Goal: Transaction & Acquisition: Purchase product/service

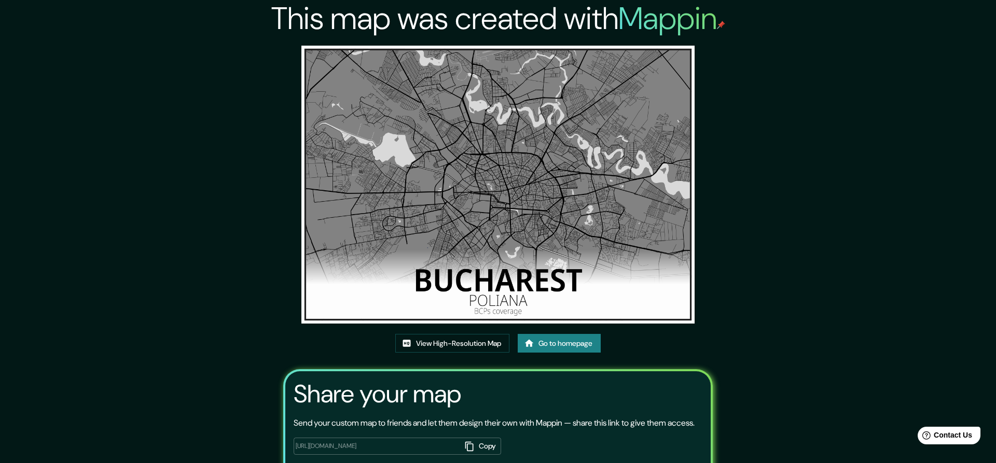
scroll to position [61, 0]
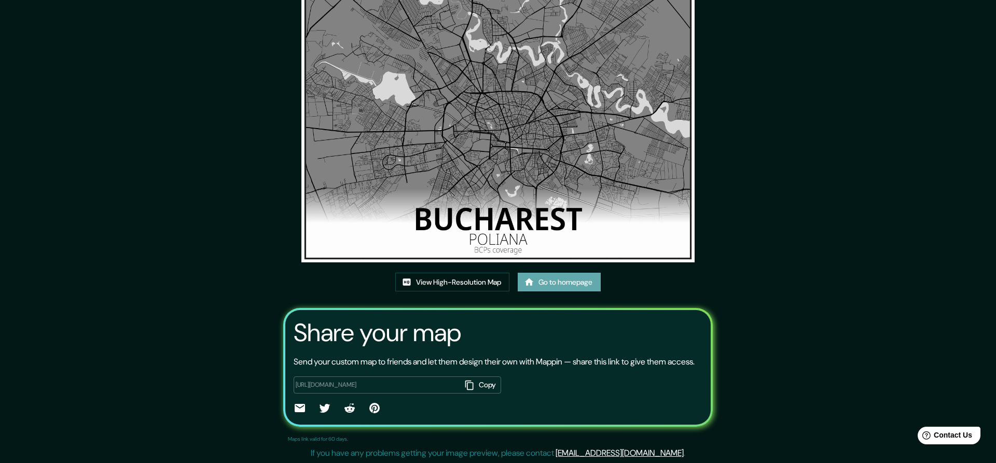
click at [564, 285] on link "Go to homepage" at bounding box center [559, 282] width 83 height 19
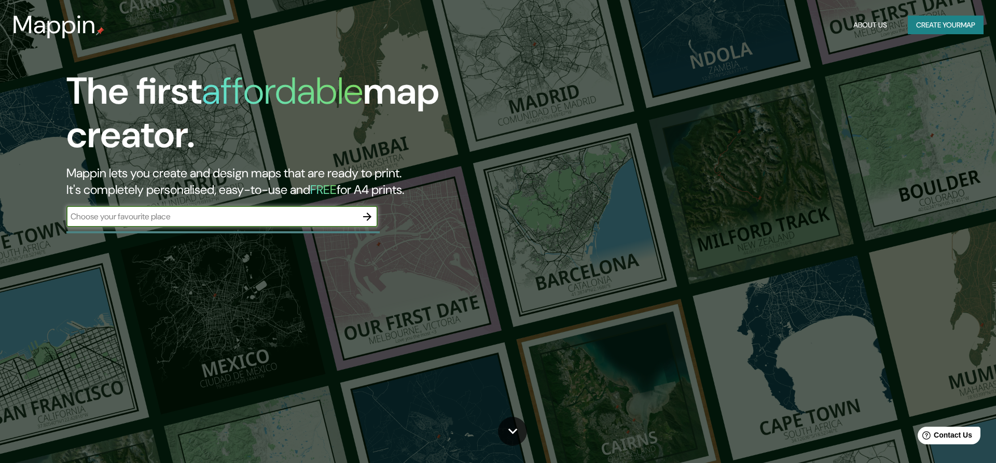
click at [150, 223] on div "​" at bounding box center [221, 216] width 311 height 21
click at [368, 215] on icon "button" at bounding box center [367, 217] width 8 height 8
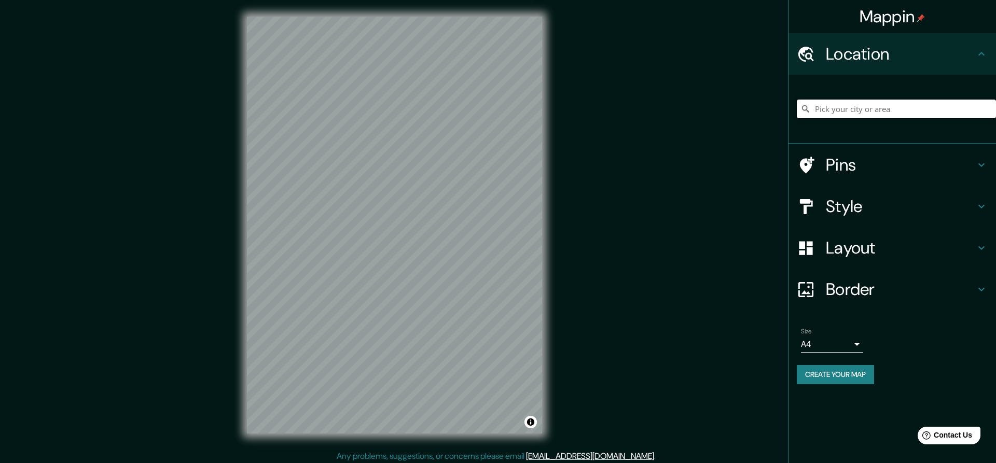
click at [863, 113] on input "Pick your city or area" at bounding box center [896, 109] width 199 height 19
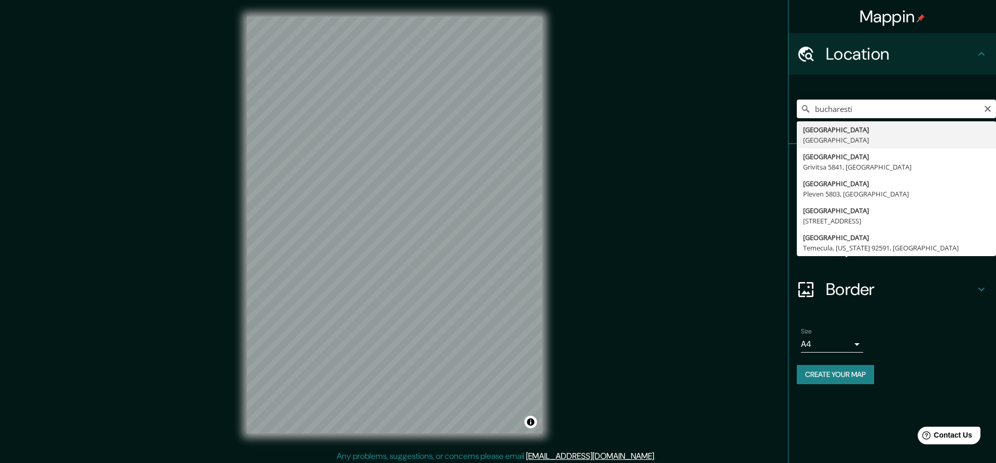
type input "[GEOGRAPHIC_DATA], [GEOGRAPHIC_DATA]"
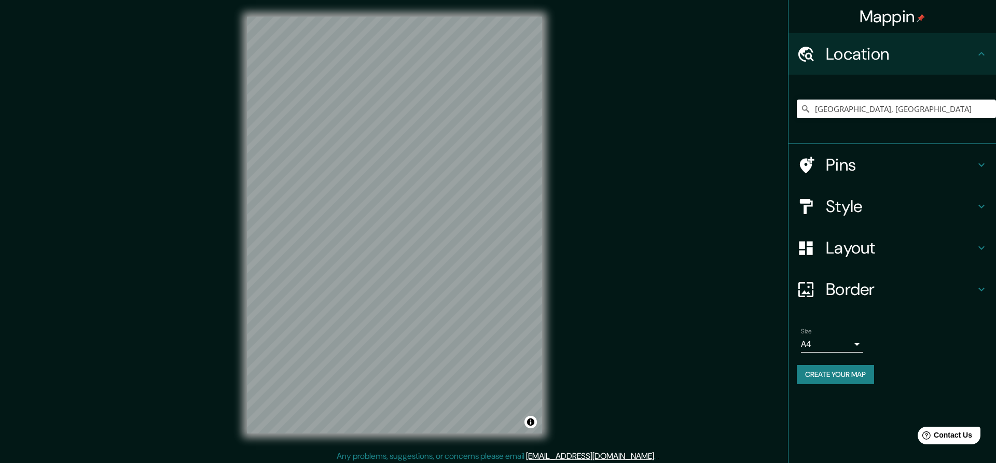
click at [895, 198] on h4 "Style" at bounding box center [900, 206] width 149 height 21
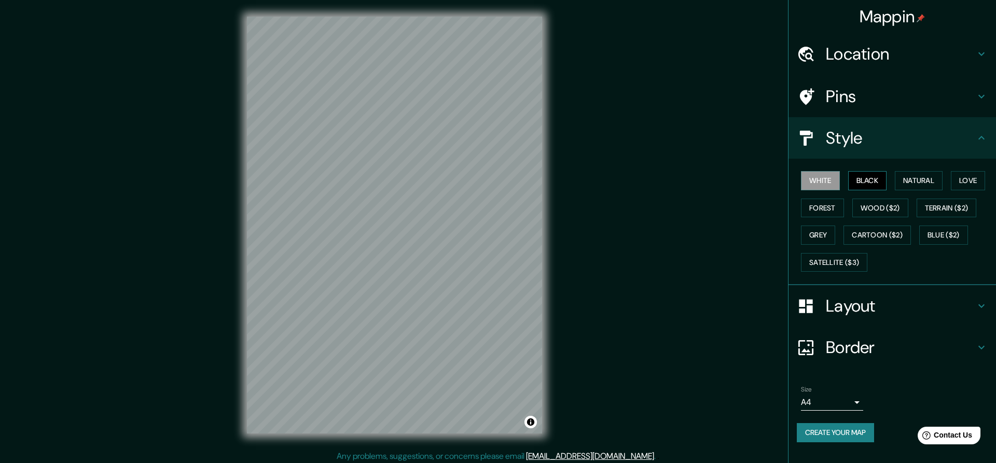
click at [872, 183] on button "Black" at bounding box center [867, 180] width 39 height 19
click at [911, 180] on button "Natural" at bounding box center [919, 180] width 48 height 19
click at [809, 211] on button "Forest" at bounding box center [822, 208] width 43 height 19
click at [873, 210] on button "Wood ($2)" at bounding box center [880, 208] width 56 height 19
click at [814, 232] on button "Grey" at bounding box center [818, 235] width 34 height 19
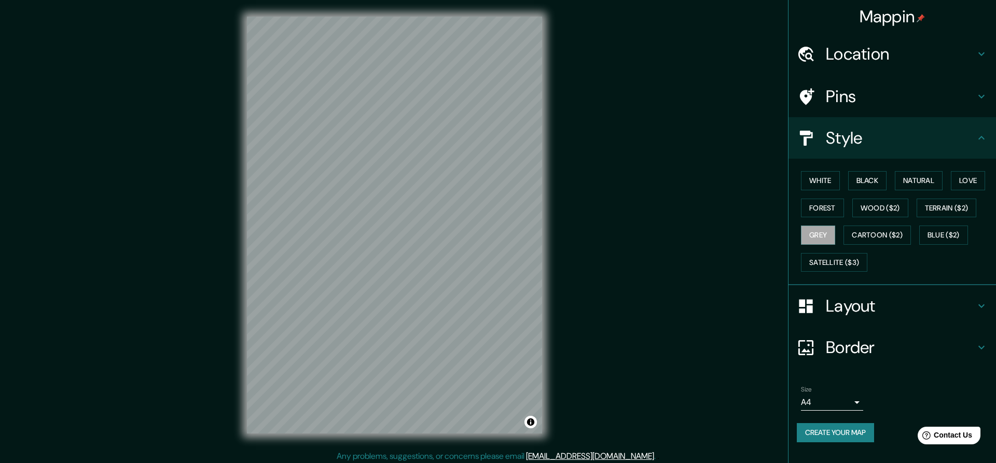
click at [869, 299] on h4 "Layout" at bounding box center [900, 306] width 149 height 21
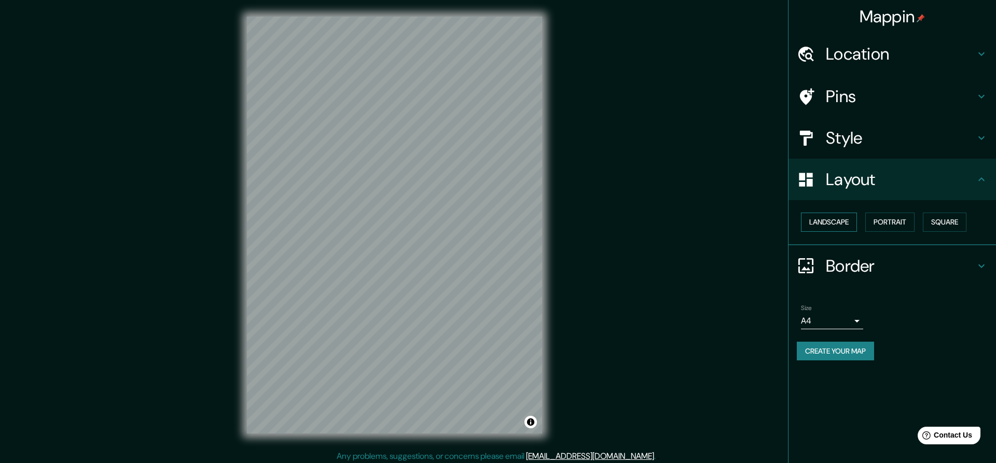
click at [831, 224] on button "Landscape" at bounding box center [829, 222] width 56 height 19
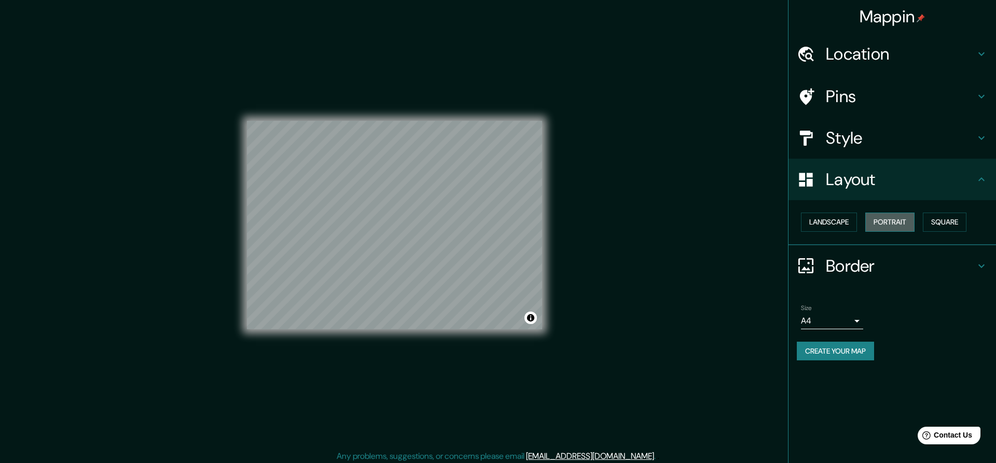
click at [889, 225] on button "Portrait" at bounding box center [889, 222] width 49 height 19
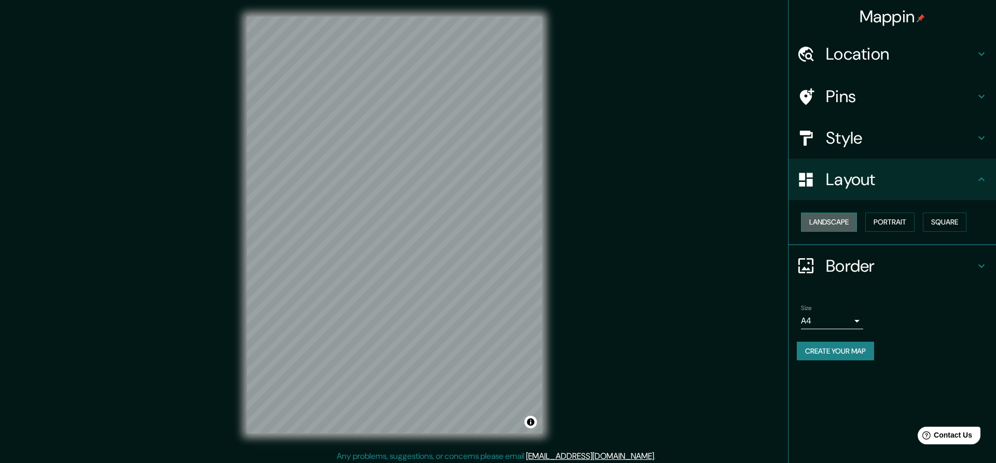
click at [831, 229] on button "Landscape" at bounding box center [829, 222] width 56 height 19
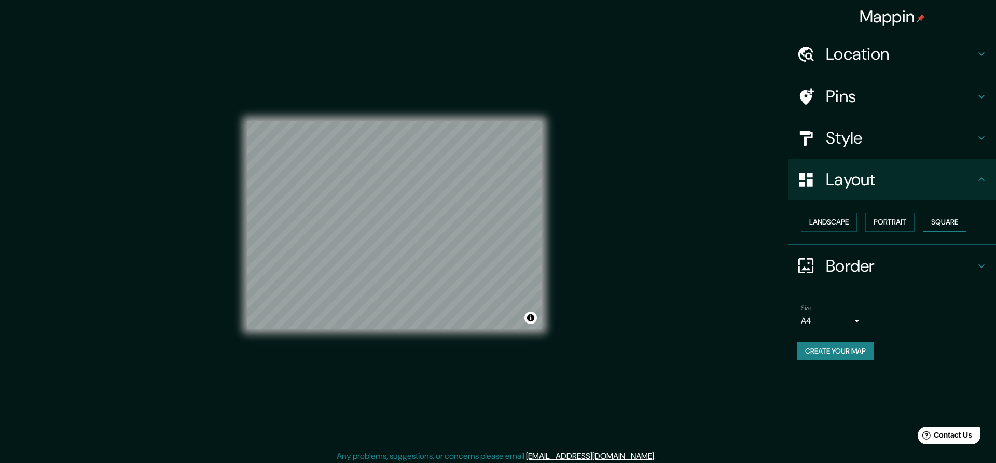
click at [940, 221] on button "Square" at bounding box center [945, 222] width 44 height 19
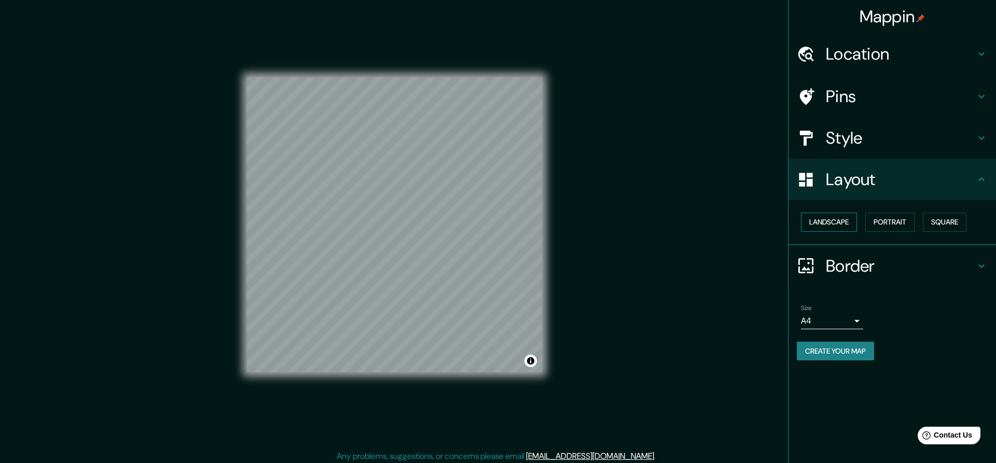
click at [845, 226] on button "Landscape" at bounding box center [829, 222] width 56 height 19
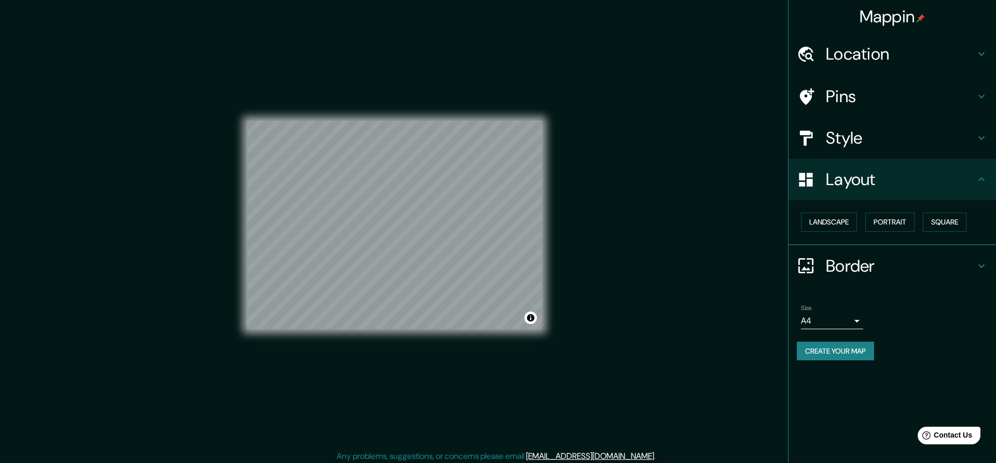
click at [834, 266] on h4 "Border" at bounding box center [900, 266] width 149 height 21
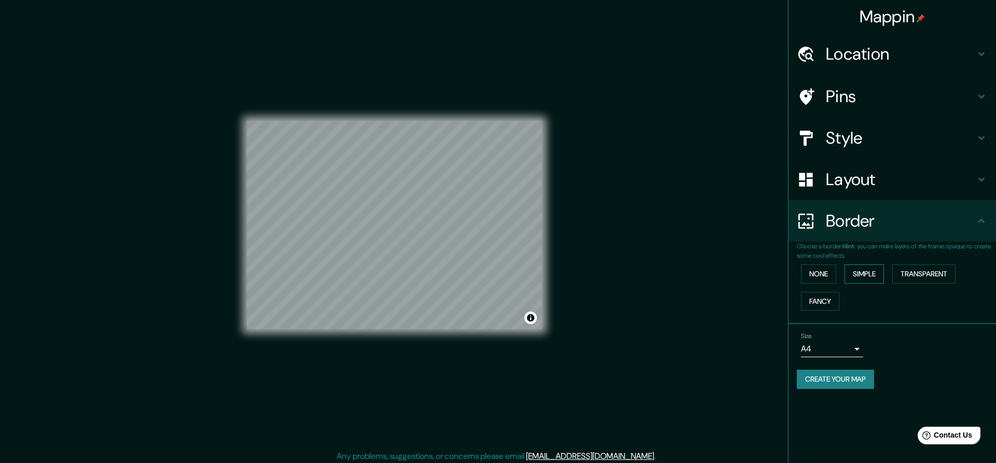
click at [882, 275] on button "Simple" at bounding box center [863, 273] width 39 height 19
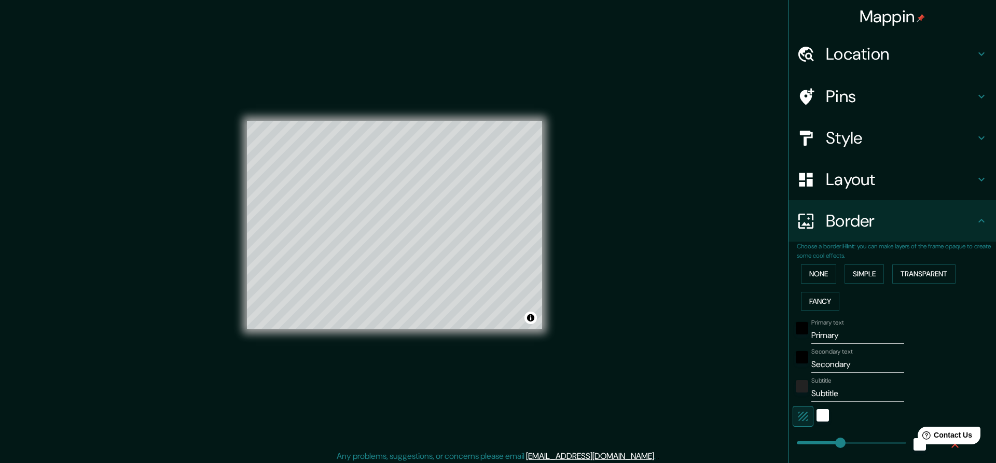
drag, startPoint x: 841, startPoint y: 333, endPoint x: 788, endPoint y: 327, distance: 53.3
click at [811, 327] on input "Primary" at bounding box center [857, 335] width 93 height 17
type input "B"
type input "228"
type input "46"
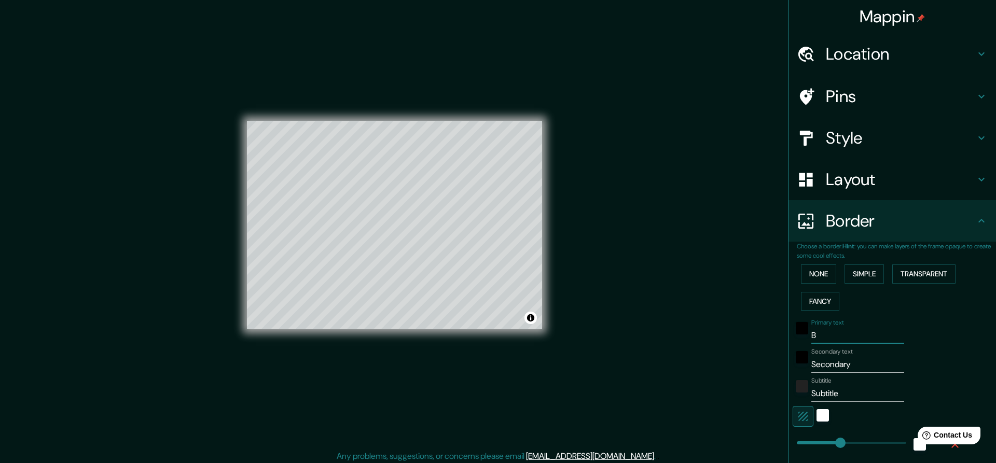
type input "Bu"
type input "228"
type input "46"
type input "Buc"
type input "228"
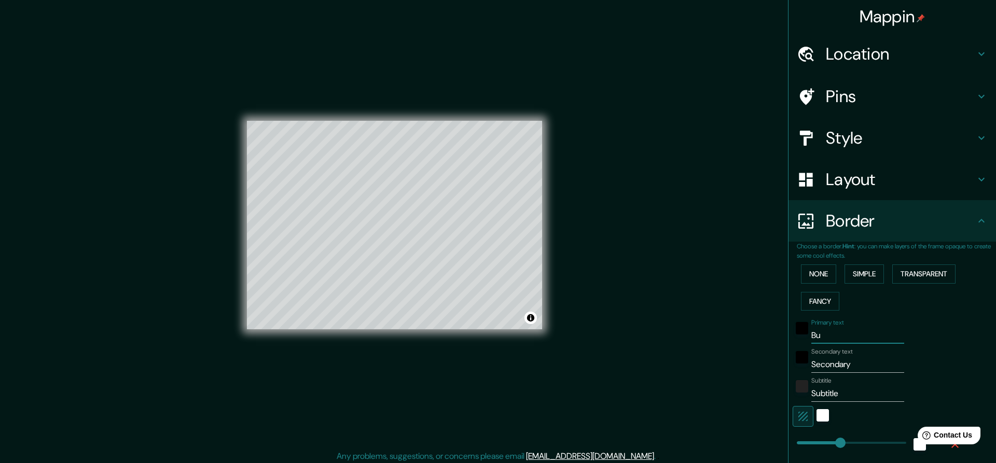
type input "46"
type input "Buch"
type input "228"
type input "46"
type input "Buc"
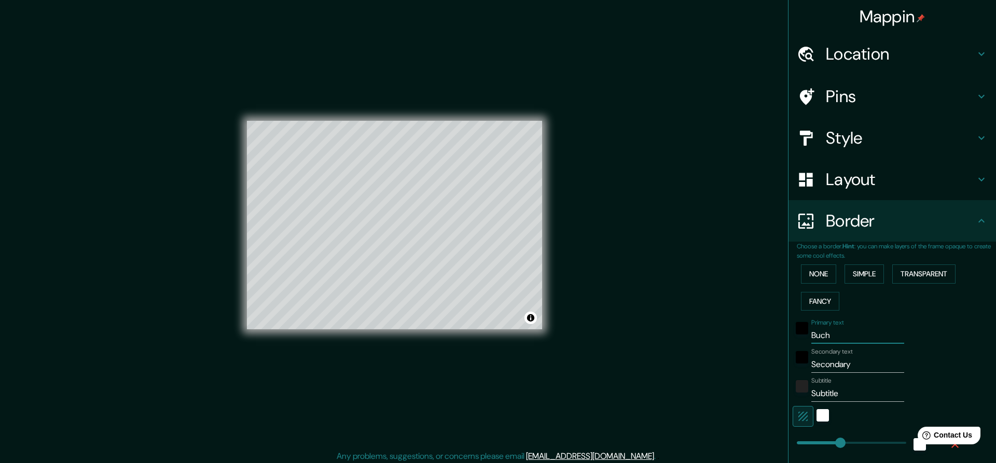
type input "228"
type input "46"
type input "Bu"
type input "228"
type input "46"
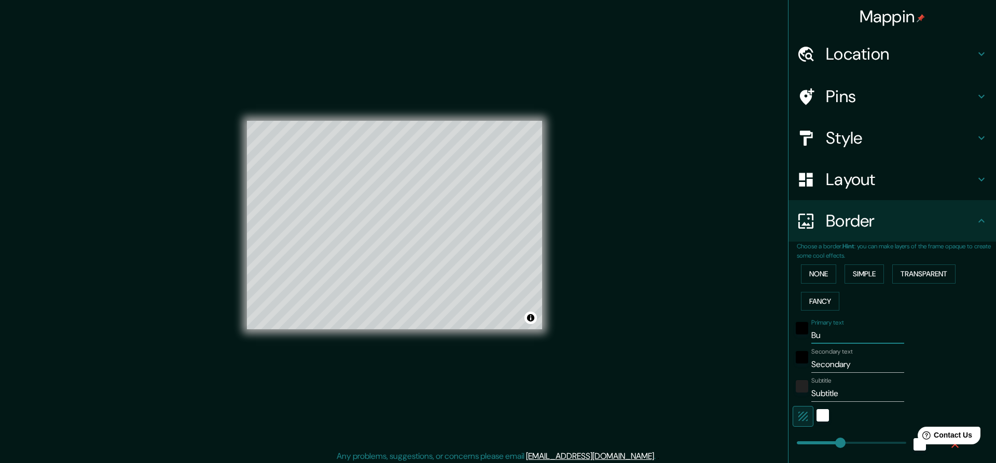
type input "B"
type input "228"
type input "46"
type input "BU"
type input "228"
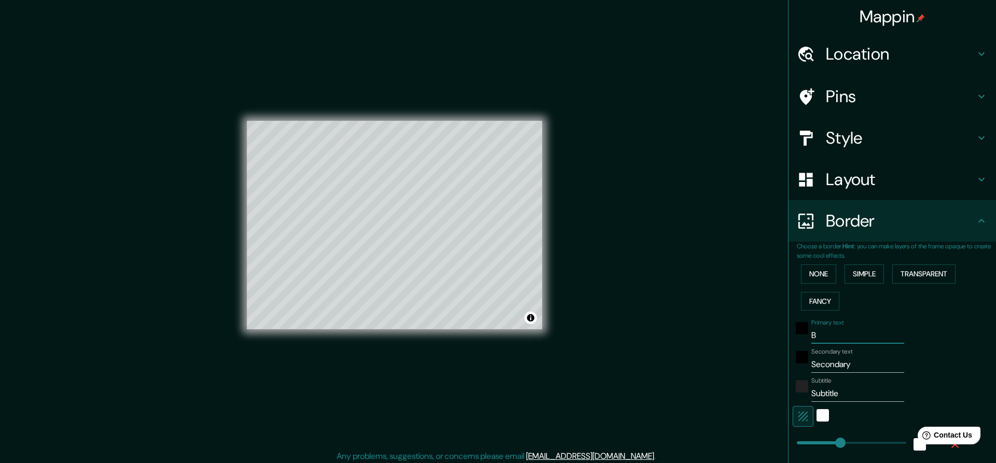
type input "46"
type input "BUC"
type input "228"
type input "46"
type input "BUCH"
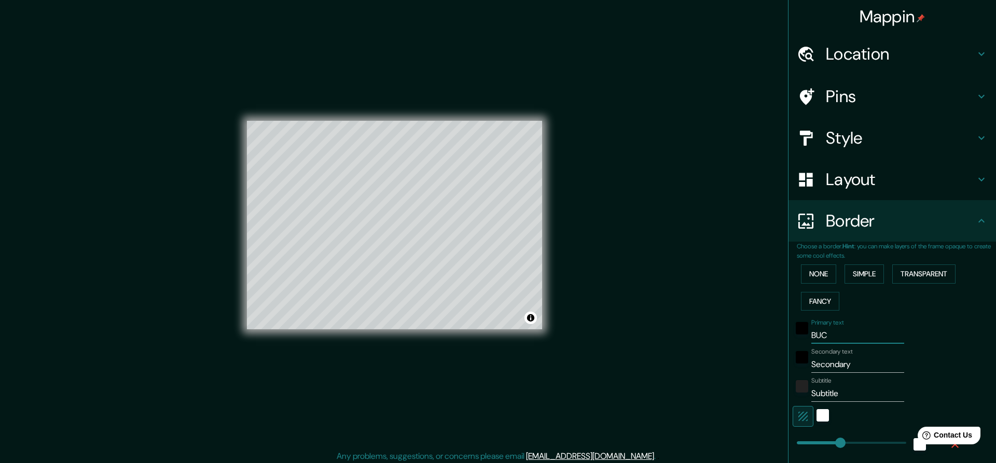
type input "228"
type input "46"
type input "BUCHA"
type input "228"
type input "46"
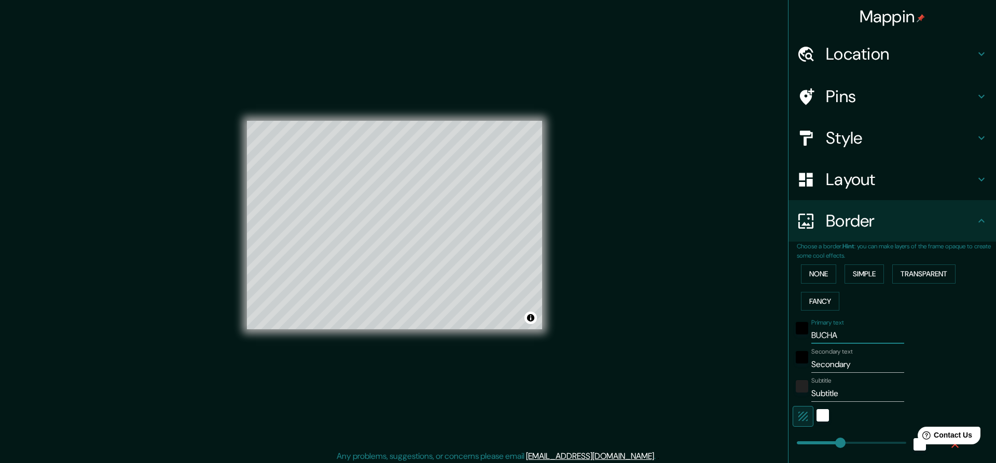
type input "BUCHAR"
type input "228"
type input "46"
type input "BUCHARE"
type input "228"
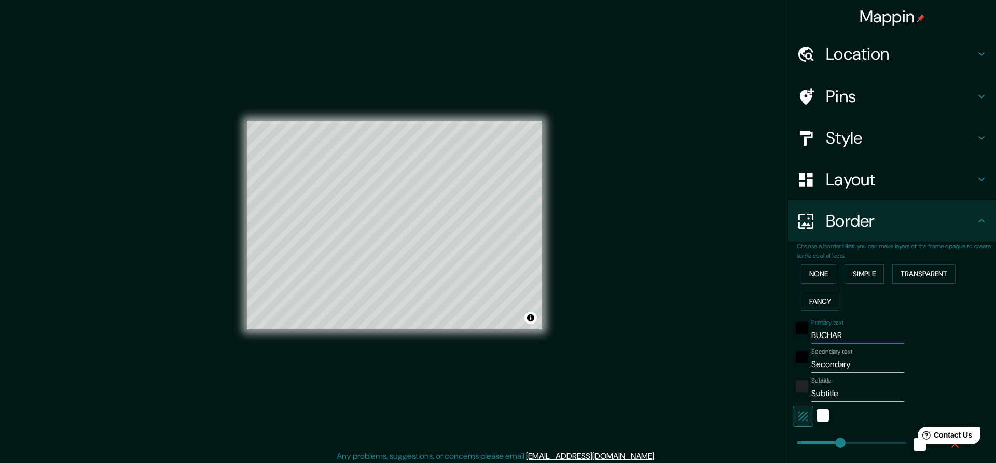
type input "46"
type input "BUCHARES"
type input "228"
type input "46"
type input "[GEOGRAPHIC_DATA]"
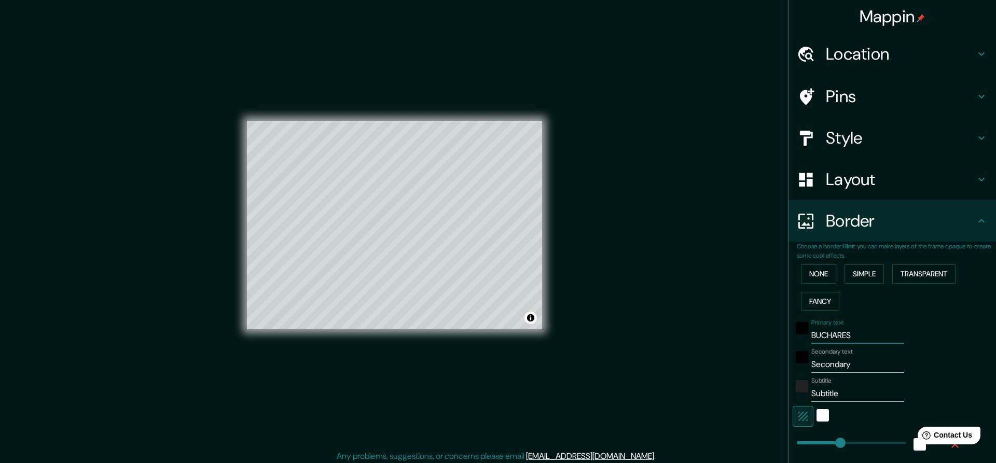
type input "228"
type input "46"
type input "[GEOGRAPHIC_DATA]"
click at [855, 368] on input "Secondary" at bounding box center [857, 364] width 93 height 17
drag, startPoint x: 854, startPoint y: 363, endPoint x: 811, endPoint y: 363, distance: 42.5
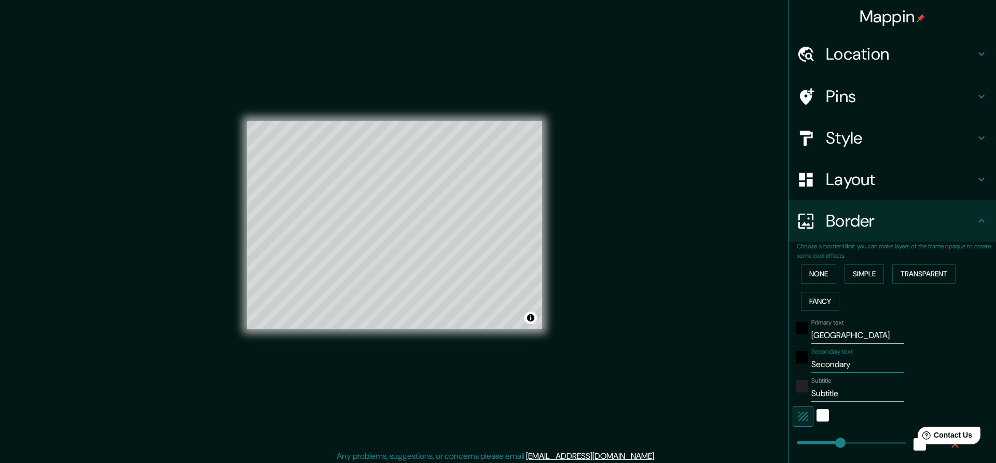
click at [811, 363] on input "Secondary" at bounding box center [857, 364] width 93 height 17
type input "p"
type input "228"
type input "46"
type input "pO"
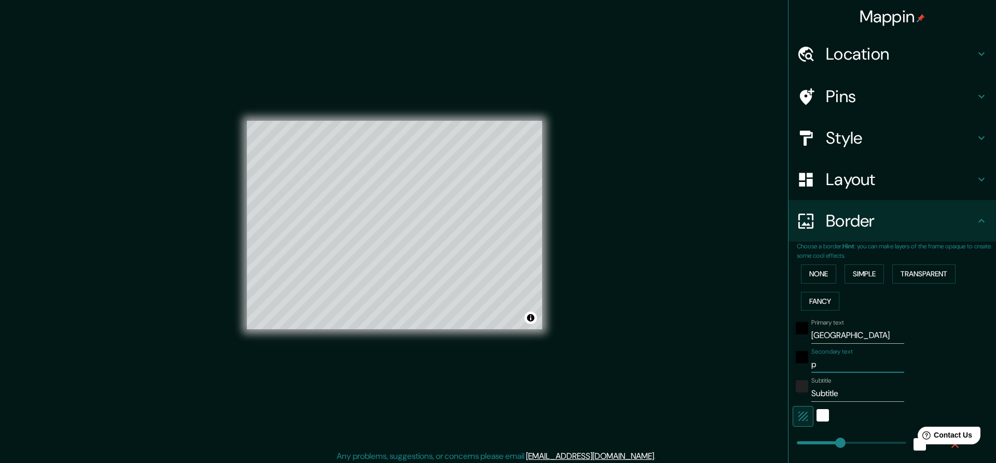
type input "228"
type input "46"
type input "pOL"
type input "228"
type input "46"
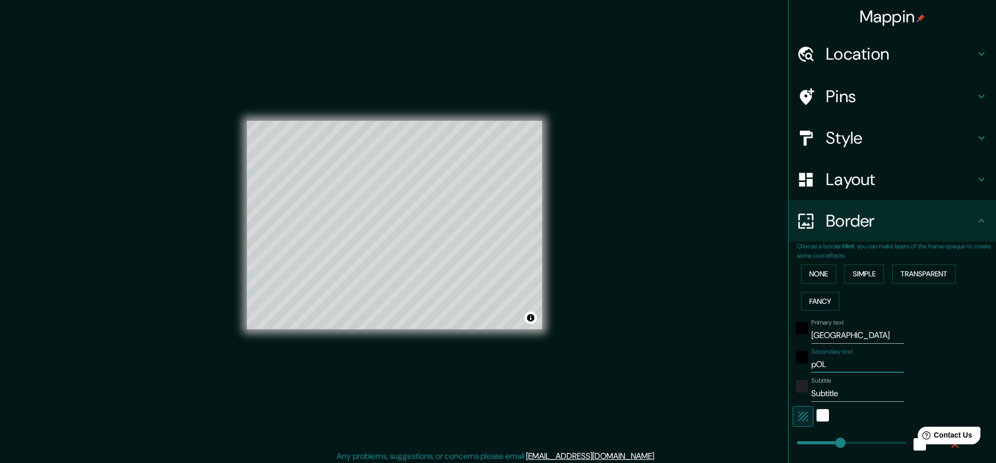
type input "pOLI"
type input "228"
type input "46"
type input "pOLIA"
type input "228"
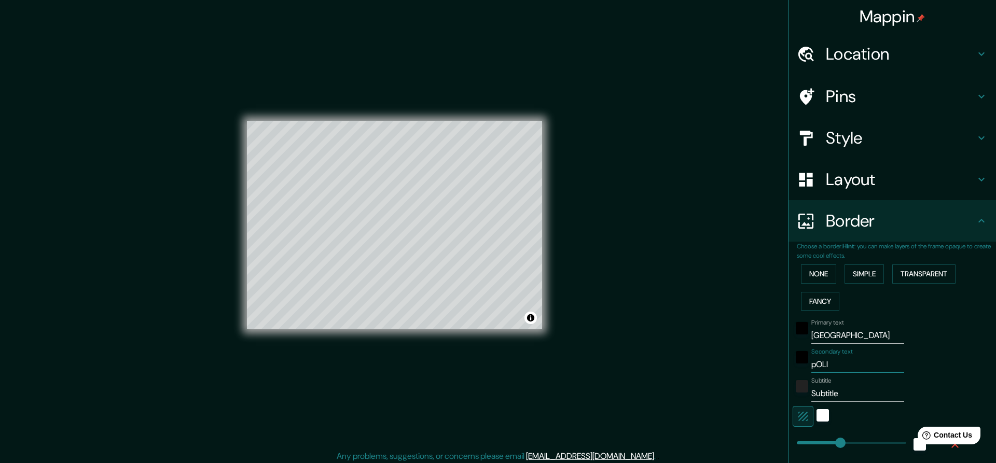
type input "46"
type input "pOLI"
type input "228"
type input "46"
type input "pOL"
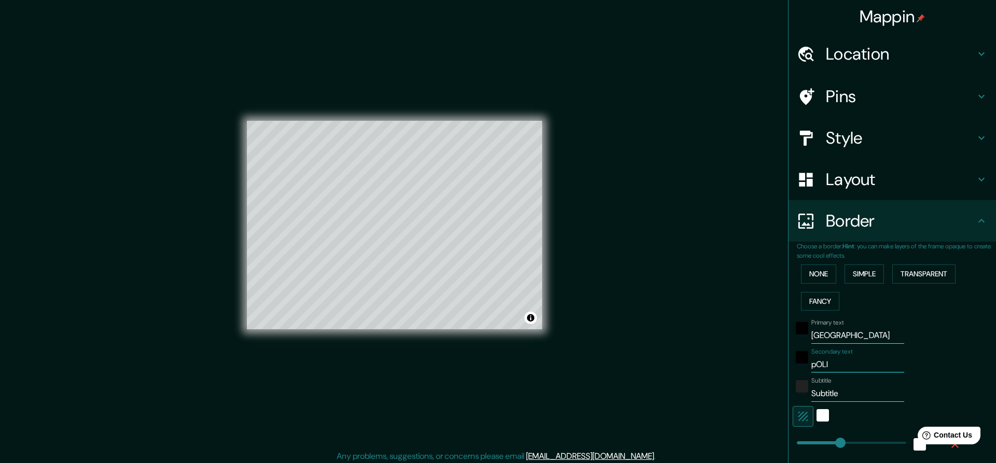
type input "228"
type input "46"
type input "pO"
type input "228"
type input "46"
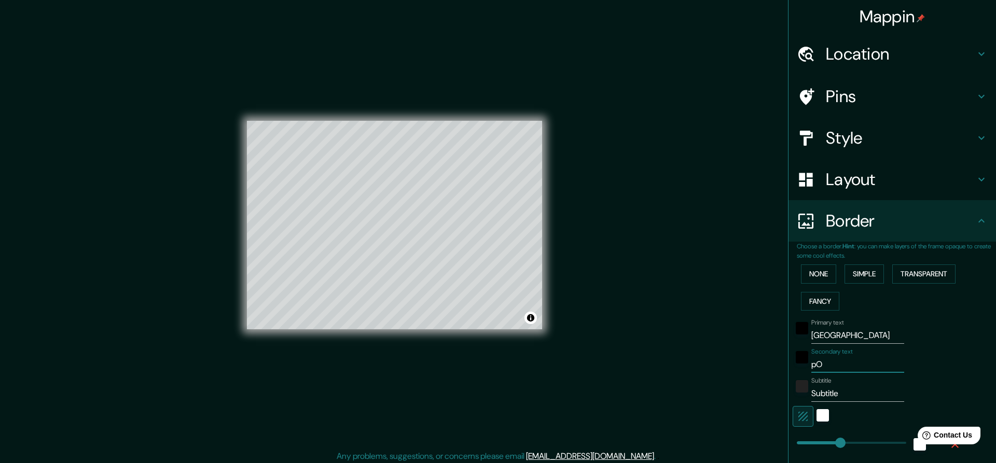
type input "p"
type input "228"
type input "46"
type input "228"
type input "46"
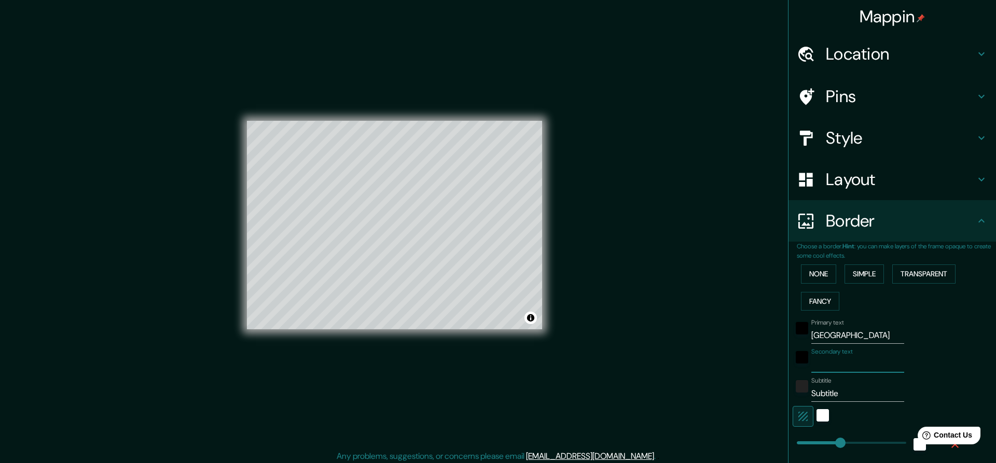
type input "p"
type input "228"
type input "46"
type input "pO"
type input "228"
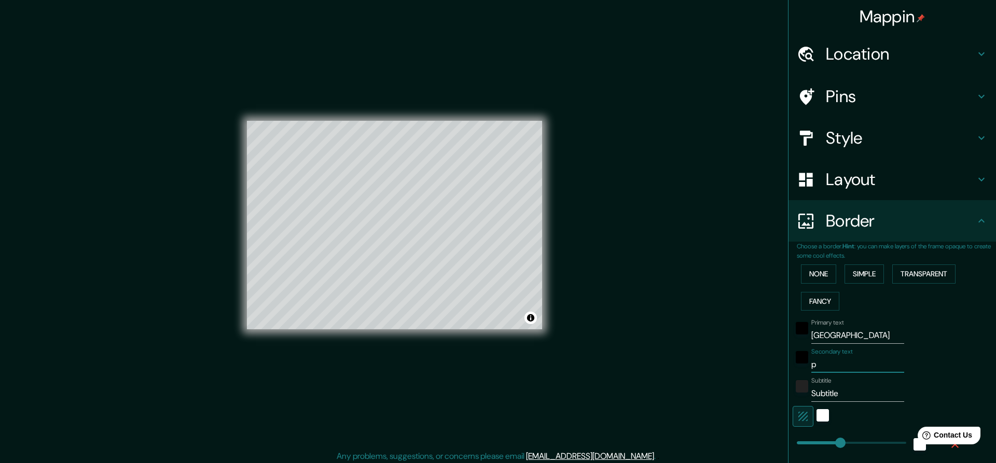
type input "46"
type input "p"
type input "228"
type input "46"
type input "228"
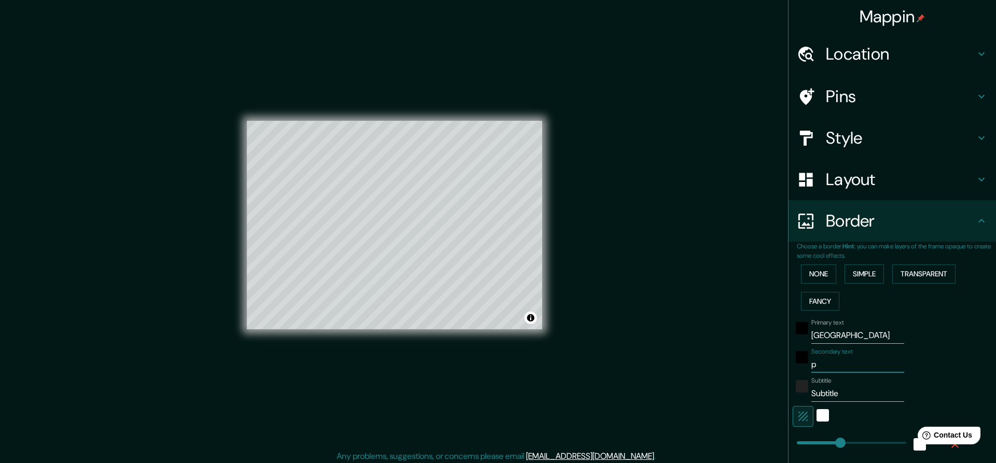
type input "46"
type input "P"
type input "228"
type input "46"
type input "Po"
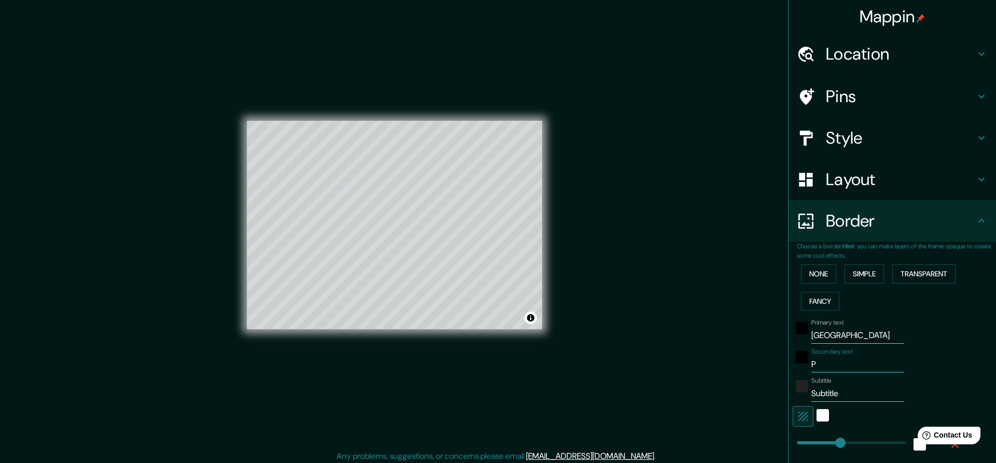
type input "228"
type input "46"
type input "Pol"
type input "228"
type input "46"
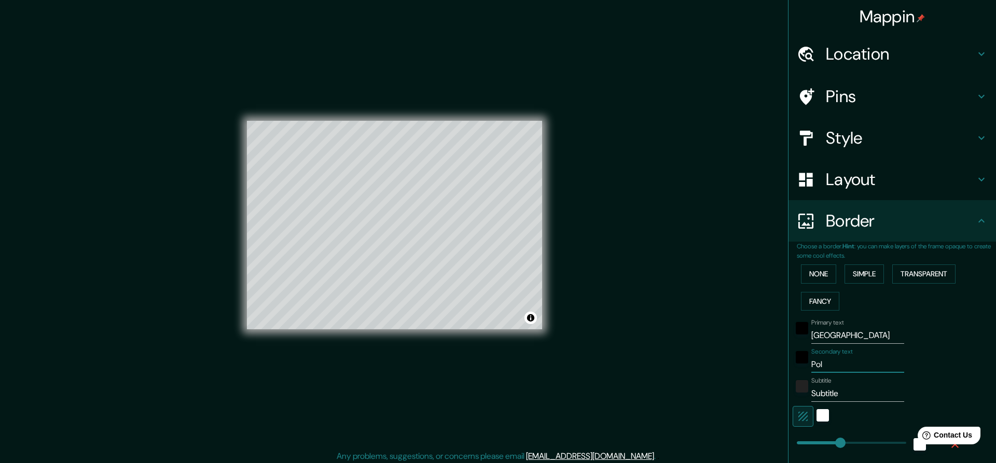
type input "Poli"
type input "228"
type input "46"
type input "Polia"
type input "228"
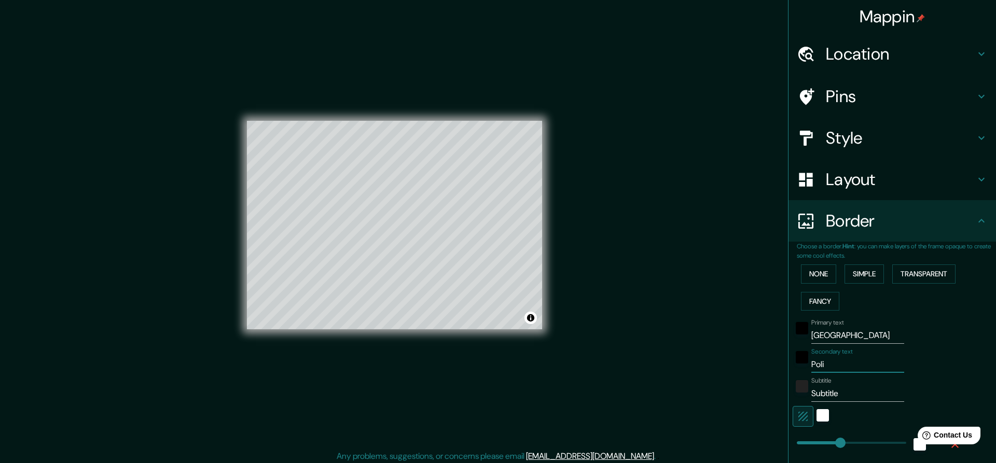
type input "46"
type input "Polian"
type input "228"
type input "46"
type input "Poliana"
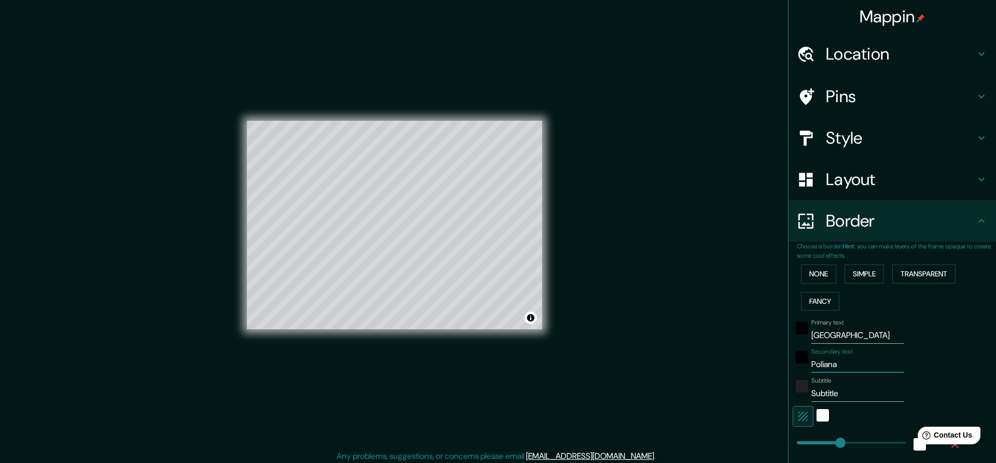
type input "228"
type input "46"
type input "Poliana"
click at [863, 398] on input "Subtitle" at bounding box center [857, 393] width 93 height 17
drag, startPoint x: 845, startPoint y: 394, endPoint x: 720, endPoint y: 396, distance: 124.5
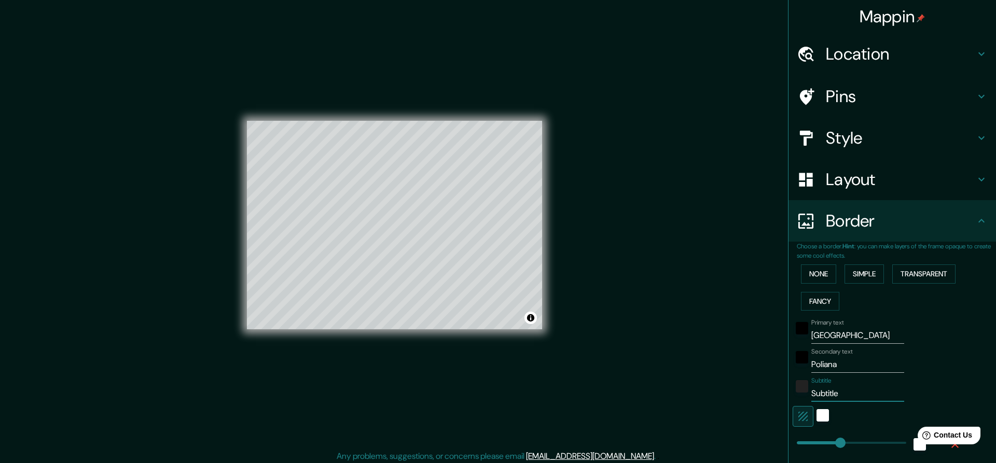
click at [811, 396] on input "Subtitle" at bounding box center [857, 393] width 93 height 17
type input "B"
type input "228"
type input "46"
type input "BC"
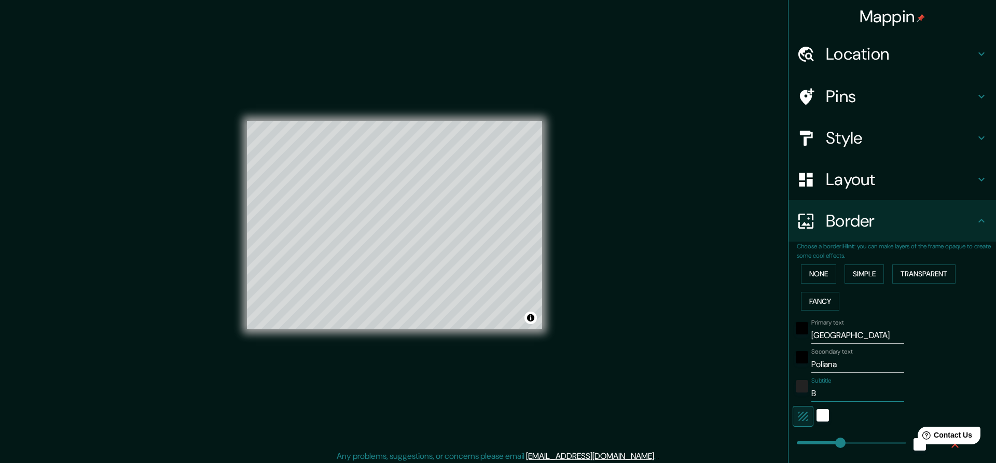
type input "228"
type input "46"
type input "BCP"
type input "228"
type input "46"
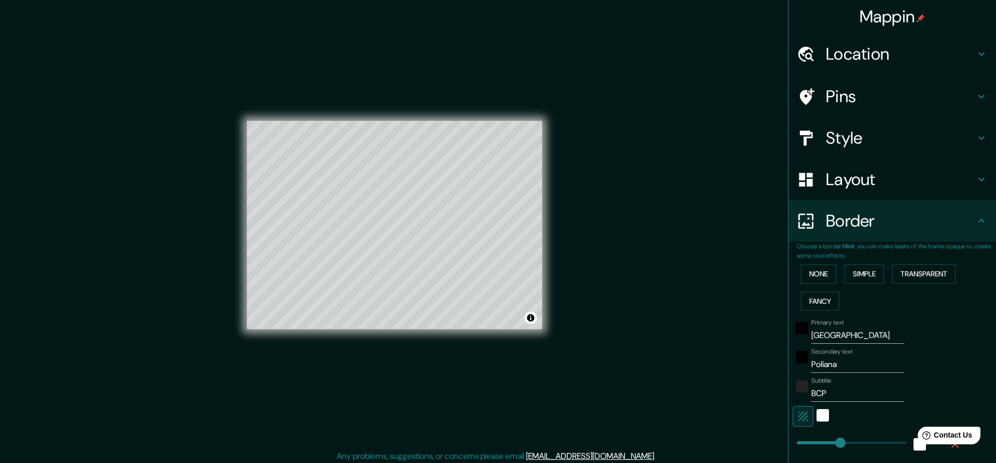
click at [847, 397] on input "BCP" at bounding box center [857, 393] width 93 height 17
type input "BCPs"
type input "228"
type input "46"
type input "BCPs"
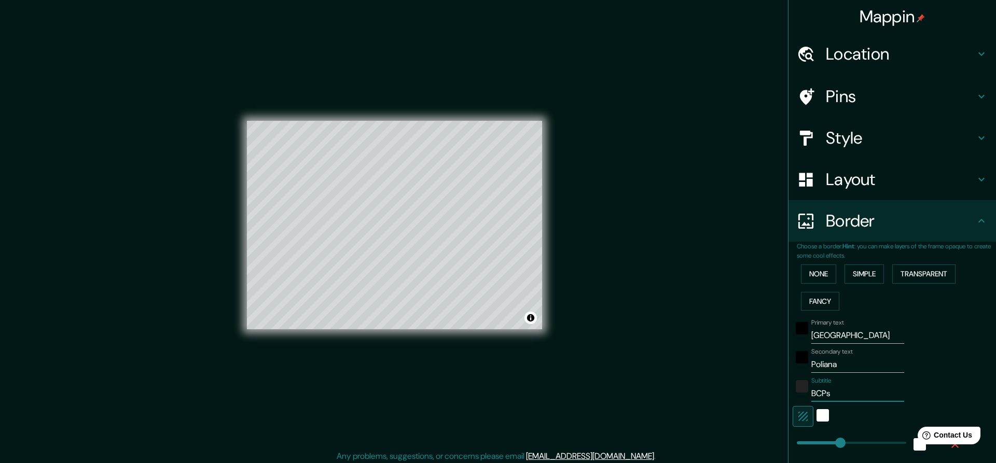
type input "228"
type input "46"
type input "BCPs c"
type input "228"
type input "46"
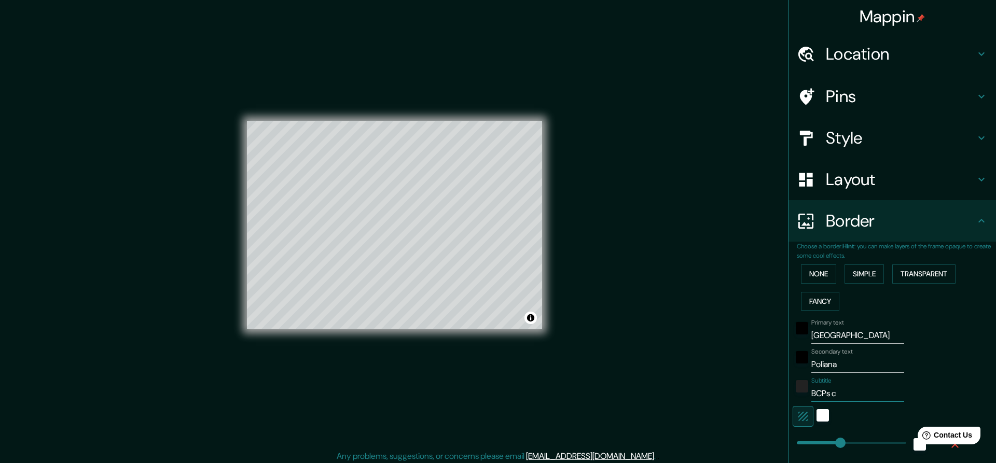
type input "BCPs co"
type input "228"
type input "46"
type input "BCPs cov"
type input "228"
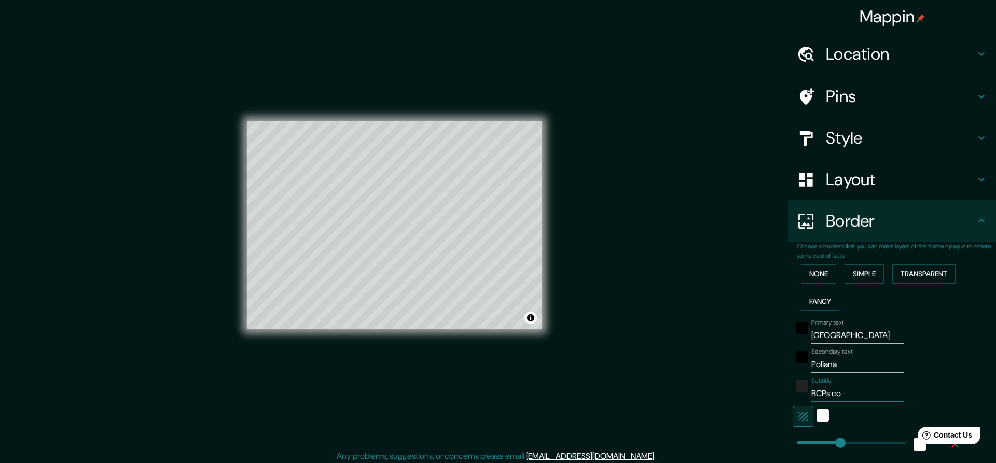
type input "46"
type input "BCPs cove"
type input "228"
type input "46"
type input "BCPs cover"
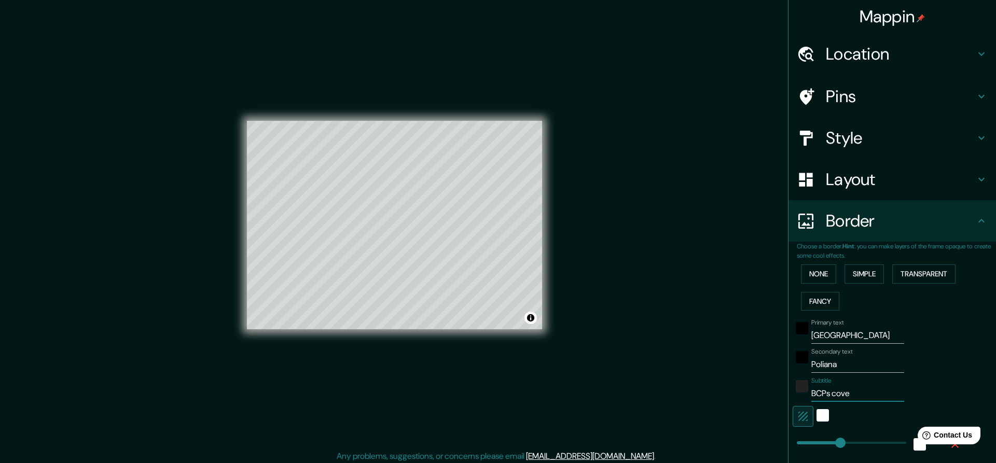
type input "228"
type input "46"
type input "BCPs covera"
type input "228"
type input "46"
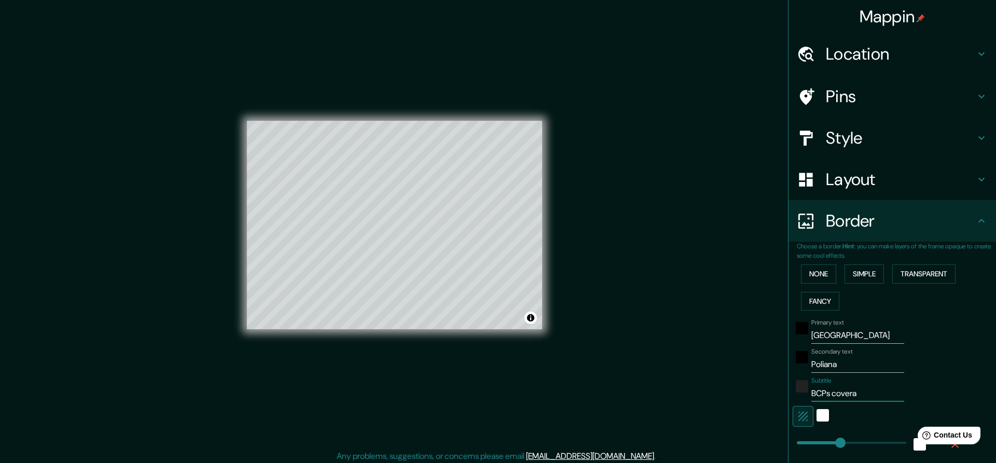
type input "BCPs coverag"
type input "228"
type input "46"
type input "BCPs coverage"
type input "228"
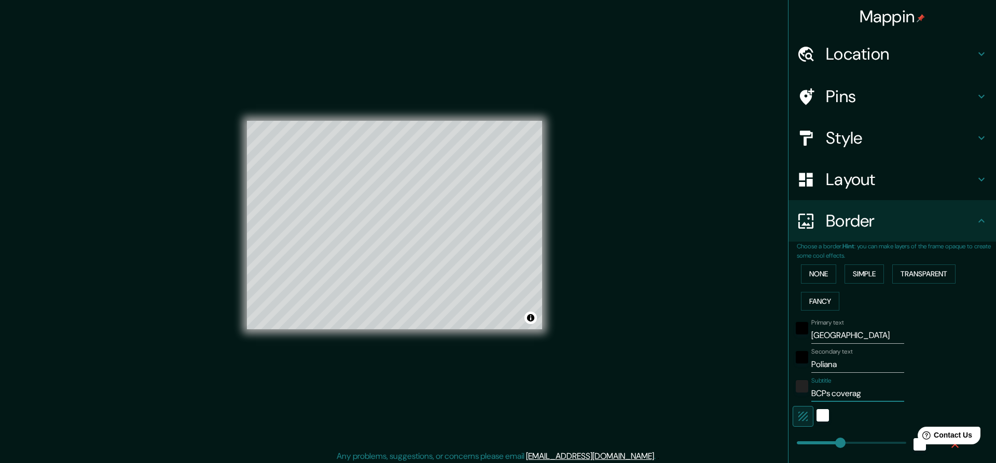
type input "46"
type input "BCPs coverage"
click at [824, 412] on div "white" at bounding box center [822, 415] width 12 height 12
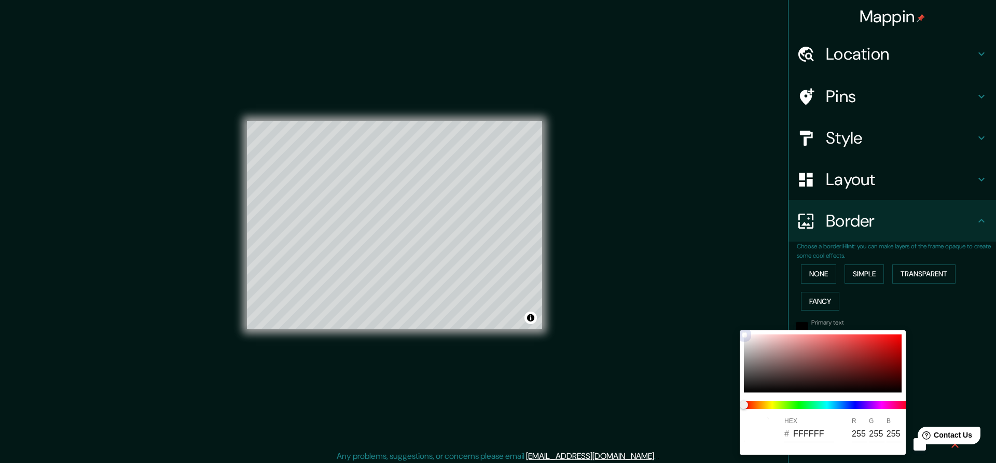
type input "228"
type input "46"
type input "7E4C4C"
type input "126"
type input "76"
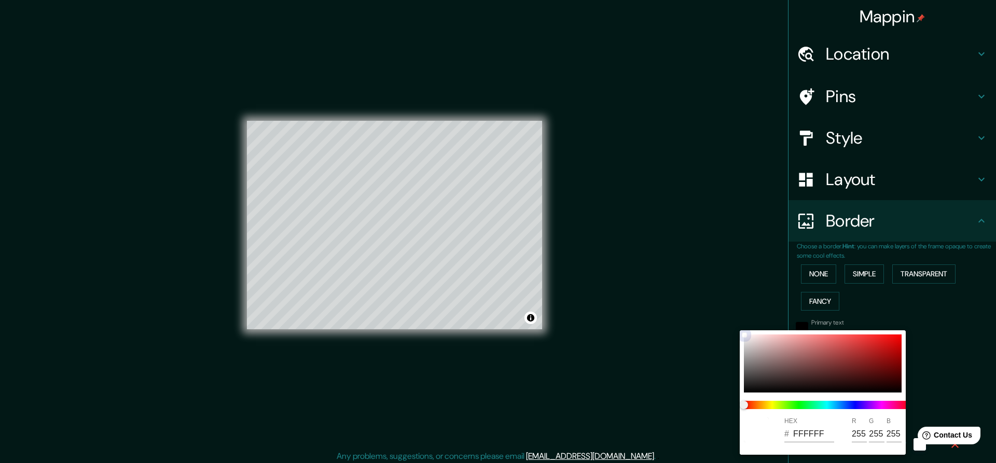
type input "76"
type input "228"
type input "46"
type input "853838"
type input "133"
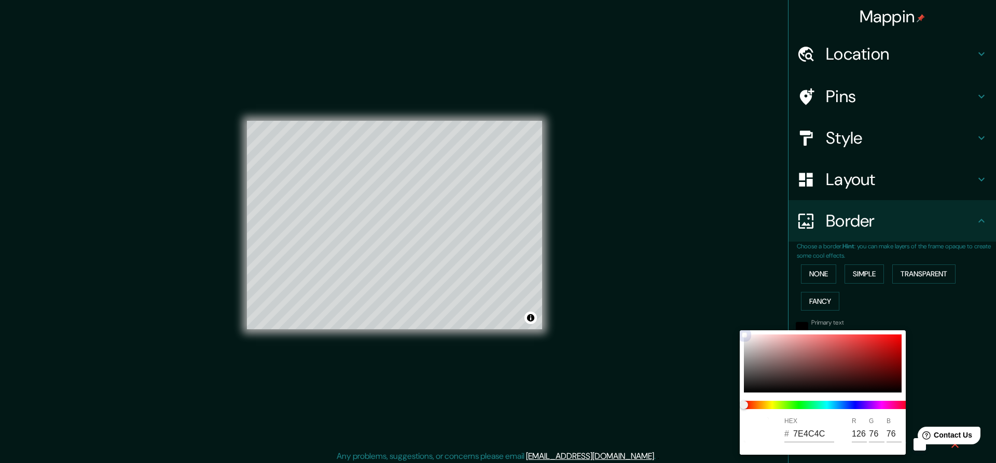
type input "56"
type input "228"
type input "46"
type input "913434"
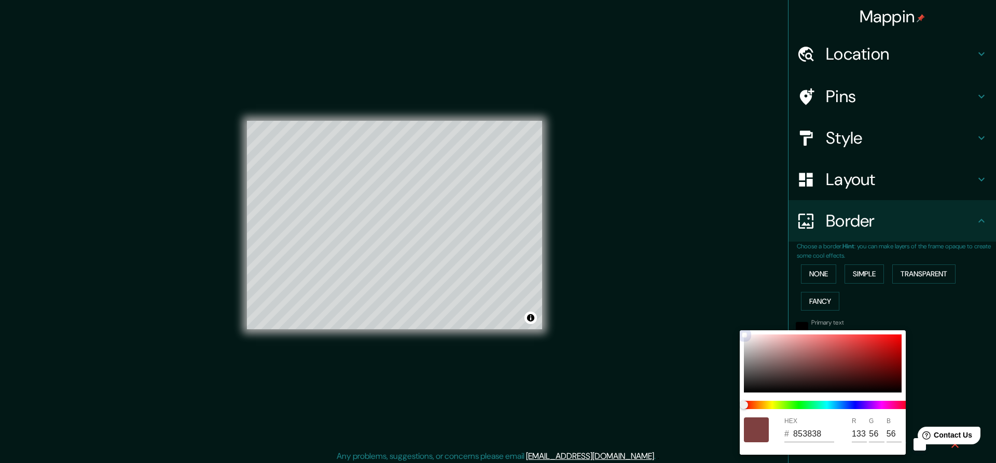
type input "145"
type input "52"
type input "228"
type input "46"
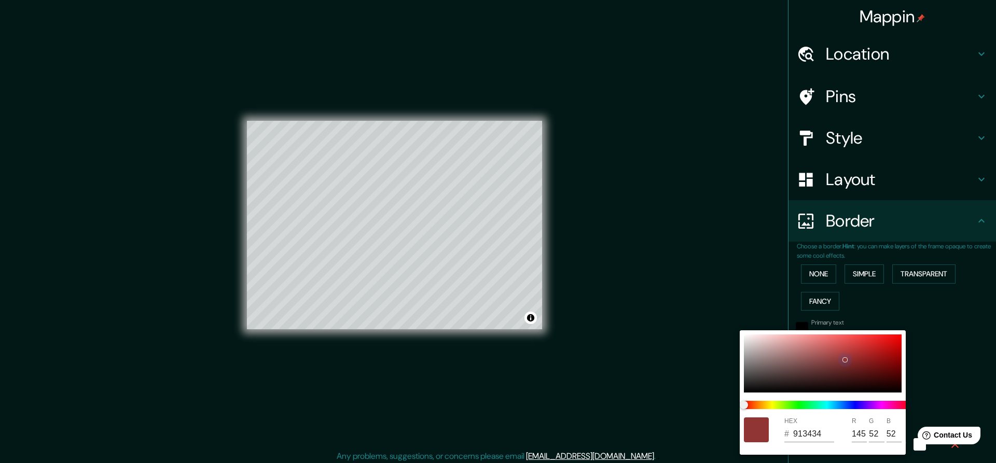
type input "9A2D2D"
type input "154"
type input "45"
type input "228"
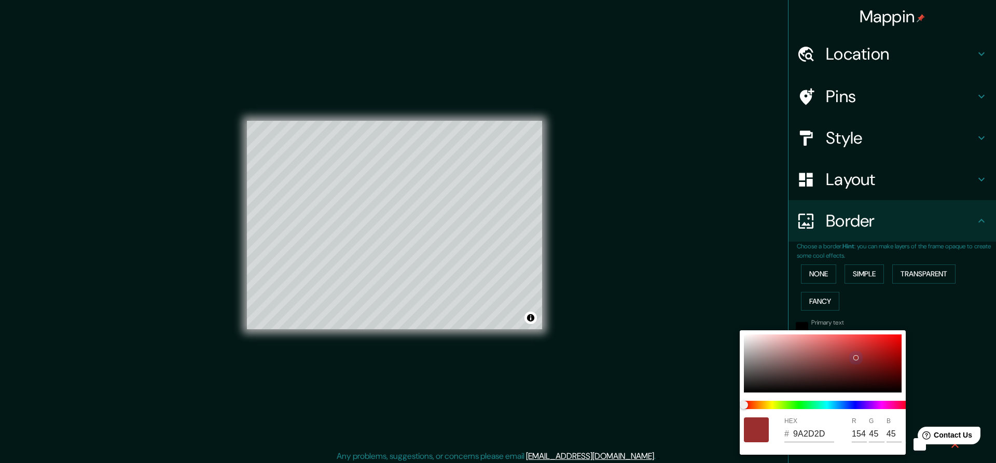
type input "46"
type input "228"
type input "46"
type input "B12F2F"
type input "177"
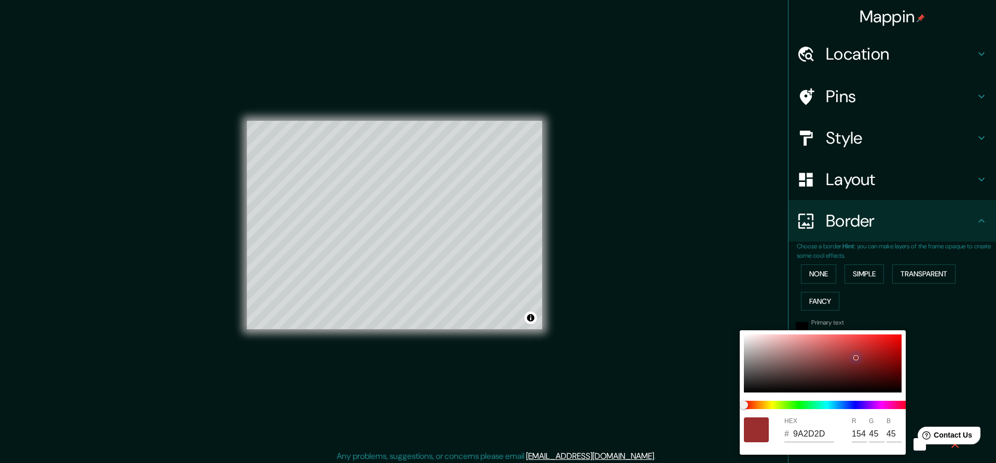
type input "47"
type input "228"
type input "46"
type input "C12F2F"
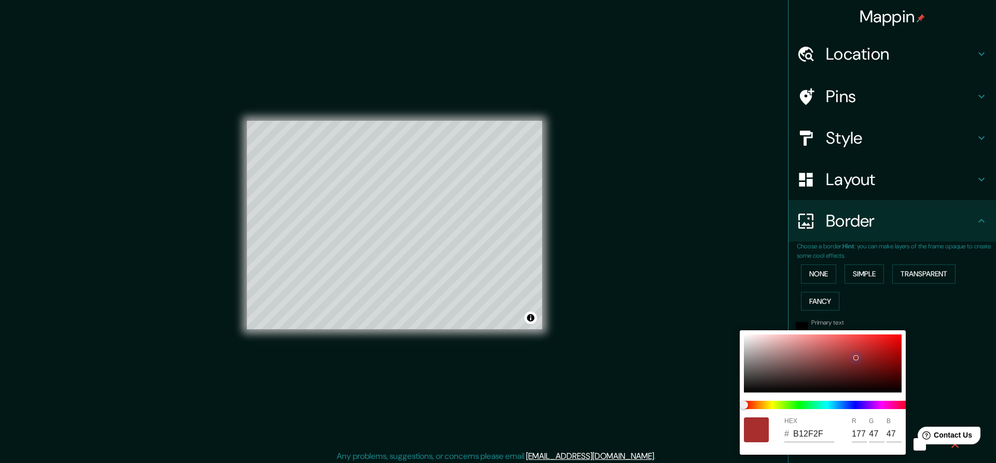
type input "193"
type input "228"
type input "46"
type input "C82F2F"
type input "200"
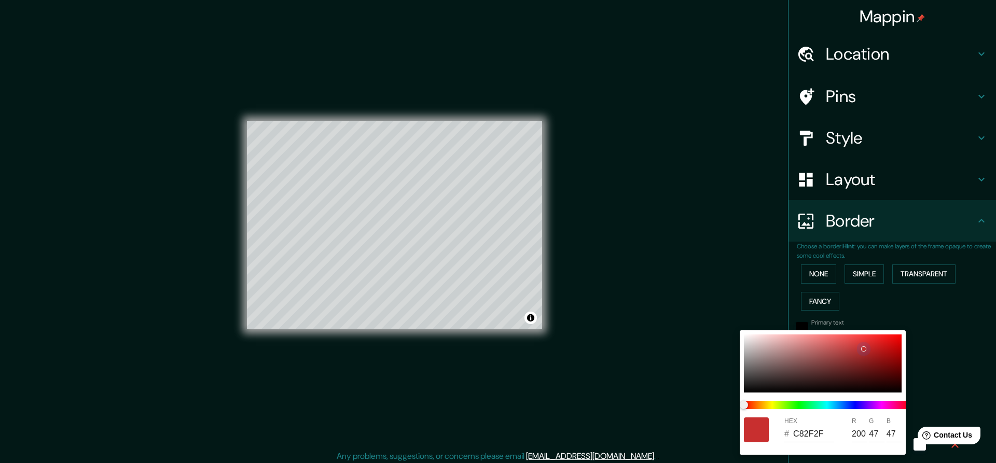
type input "228"
type input "46"
type input "CA2F2F"
type input "202"
type input "228"
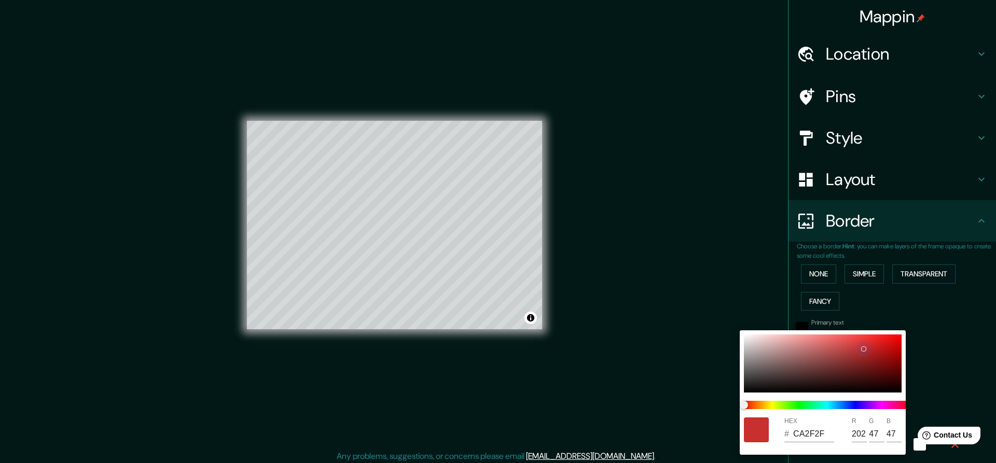
type input "46"
type input "E33A3A"
type input "227"
drag, startPoint x: 805, startPoint y: 364, endPoint x: 756, endPoint y: 362, distance: 49.3
click at [756, 362] on div at bounding box center [823, 364] width 158 height 58
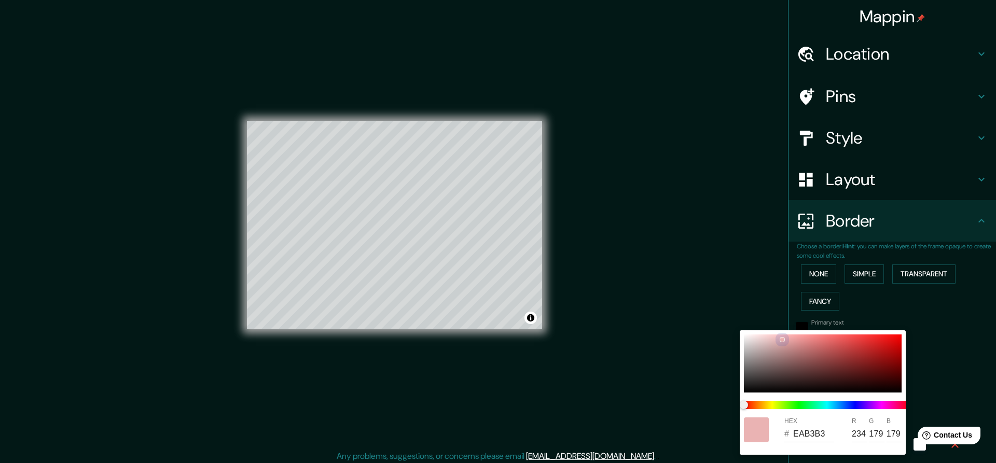
drag, startPoint x: 760, startPoint y: 355, endPoint x: 781, endPoint y: 339, distance: 26.3
click at [781, 339] on div at bounding box center [823, 364] width 158 height 58
drag, startPoint x: 853, startPoint y: 430, endPoint x: 866, endPoint y: 430, distance: 12.5
click at [866, 430] on input "234" at bounding box center [859, 434] width 15 height 17
drag, startPoint x: 877, startPoint y: 433, endPoint x: 883, endPoint y: 433, distance: 5.7
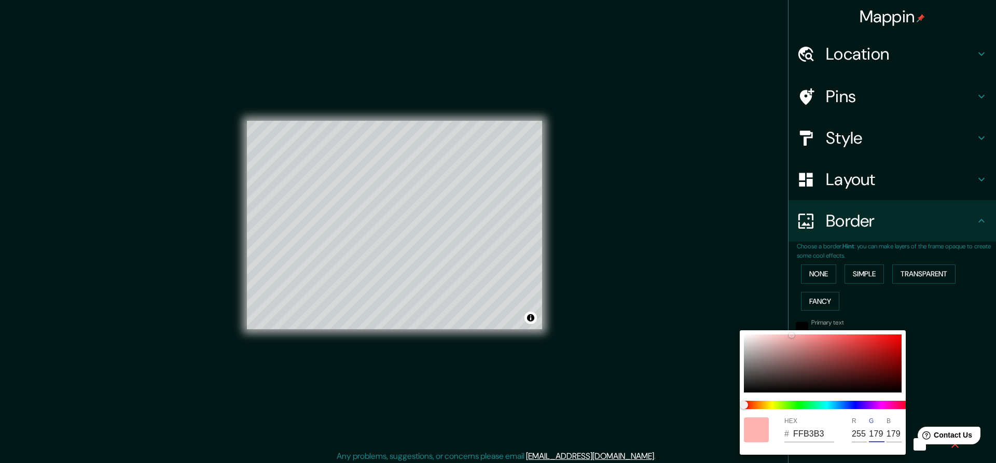
click at [883, 433] on input "179" at bounding box center [876, 434] width 15 height 17
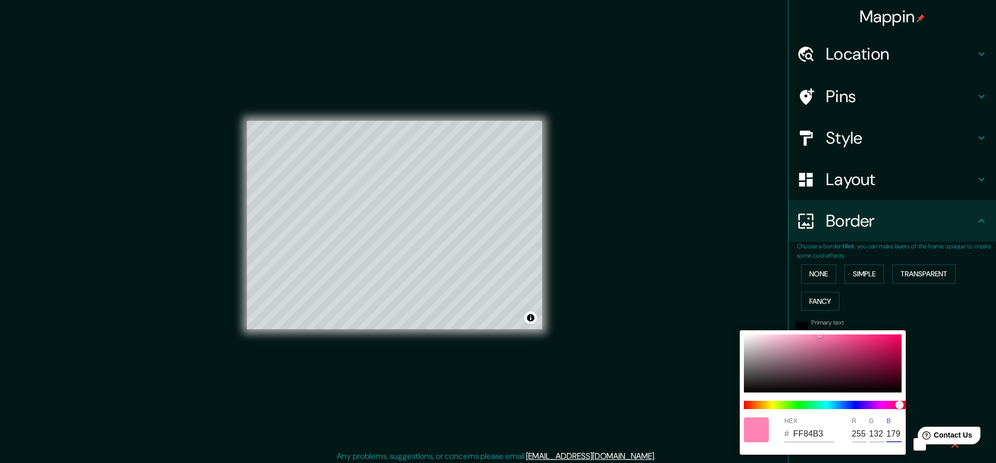
drag, startPoint x: 887, startPoint y: 432, endPoint x: 900, endPoint y: 433, distance: 13.5
click at [900, 433] on input "179" at bounding box center [893, 434] width 15 height 17
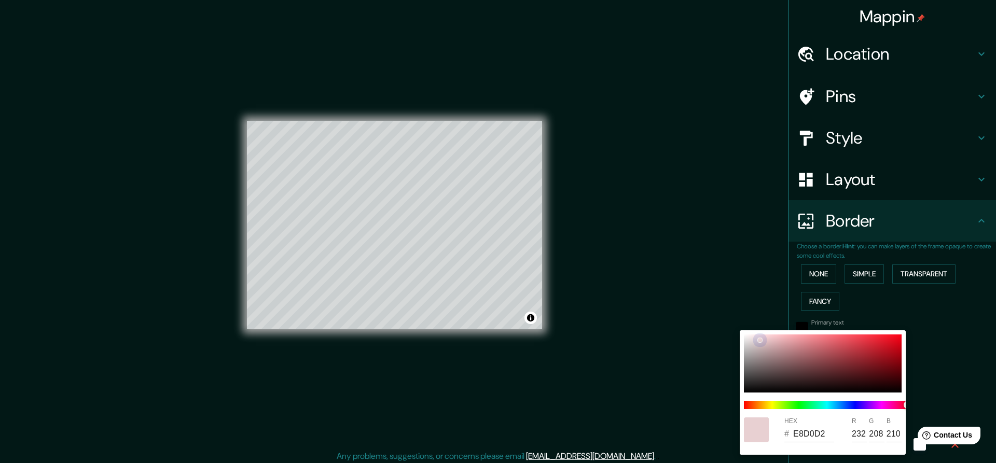
drag, startPoint x: 722, startPoint y: 325, endPoint x: 708, endPoint y: 321, distance: 14.3
click at [708, 321] on div "HEX # E8D0D2 R 232 G 208 B 210" at bounding box center [498, 231] width 996 height 463
click at [685, 261] on div at bounding box center [498, 231] width 996 height 463
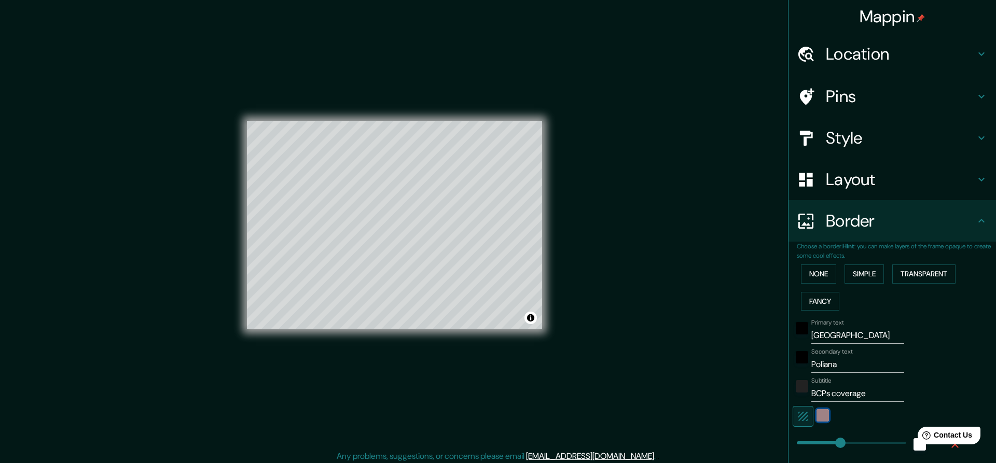
click at [827, 412] on div "color-E8D0D2" at bounding box center [822, 415] width 12 height 12
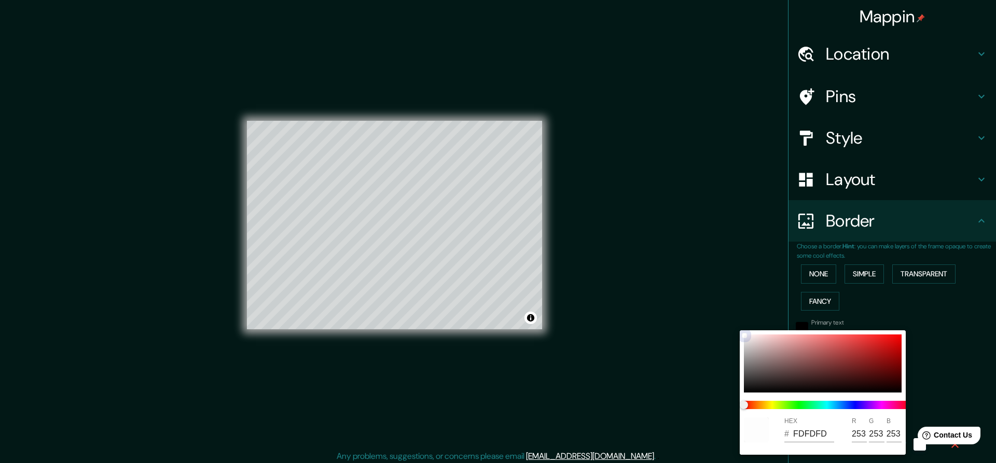
drag, startPoint x: 760, startPoint y: 340, endPoint x: 733, endPoint y: 329, distance: 29.1
click at [733, 329] on div "HEX # FDFDFD R 253 G 253 B 253" at bounding box center [498, 231] width 996 height 463
click at [674, 271] on div at bounding box center [498, 231] width 996 height 463
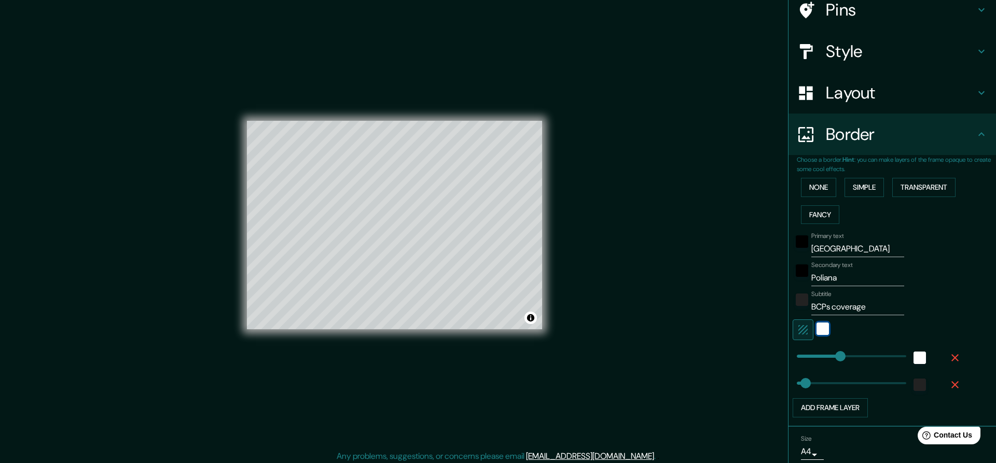
scroll to position [127, 0]
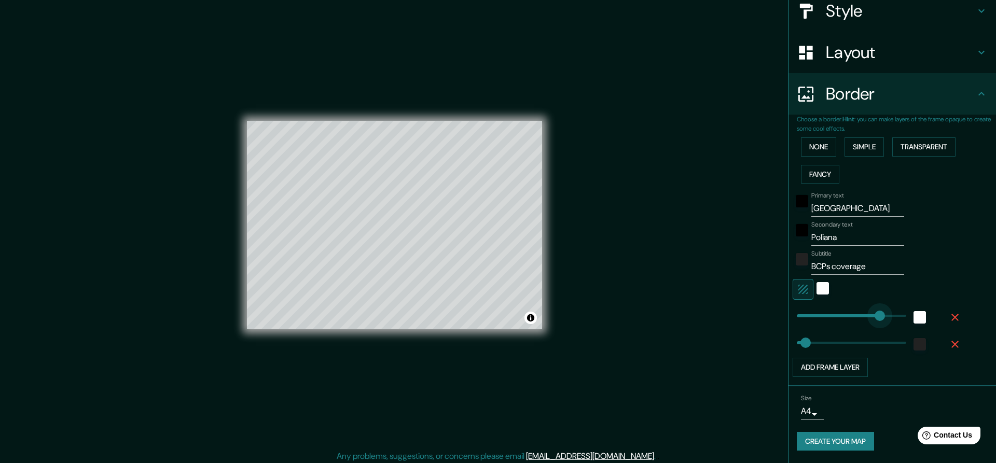
drag, startPoint x: 840, startPoint y: 315, endPoint x: 881, endPoint y: 320, distance: 40.8
drag, startPoint x: 821, startPoint y: 315, endPoint x: 803, endPoint y: 315, distance: 18.2
drag, startPoint x: 807, startPoint y: 344, endPoint x: 828, endPoint y: 346, distance: 20.3
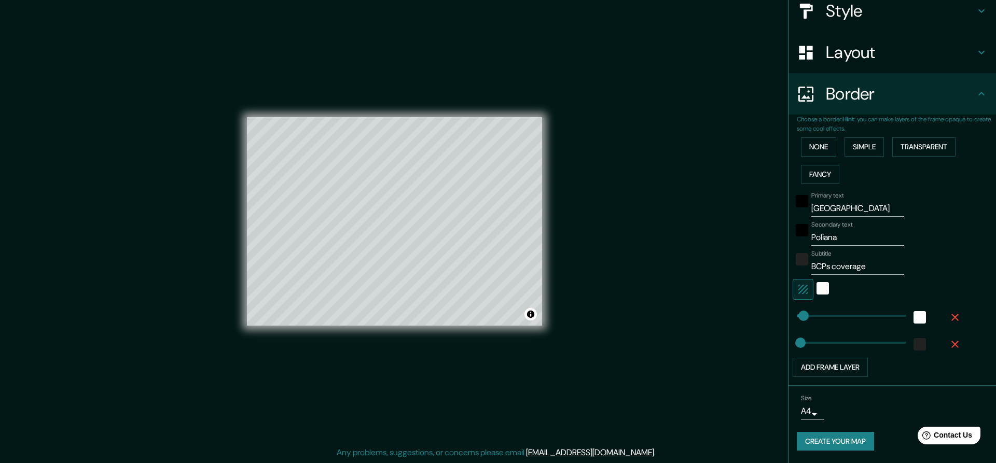
click at [862, 436] on button "Create your map" at bounding box center [835, 441] width 77 height 19
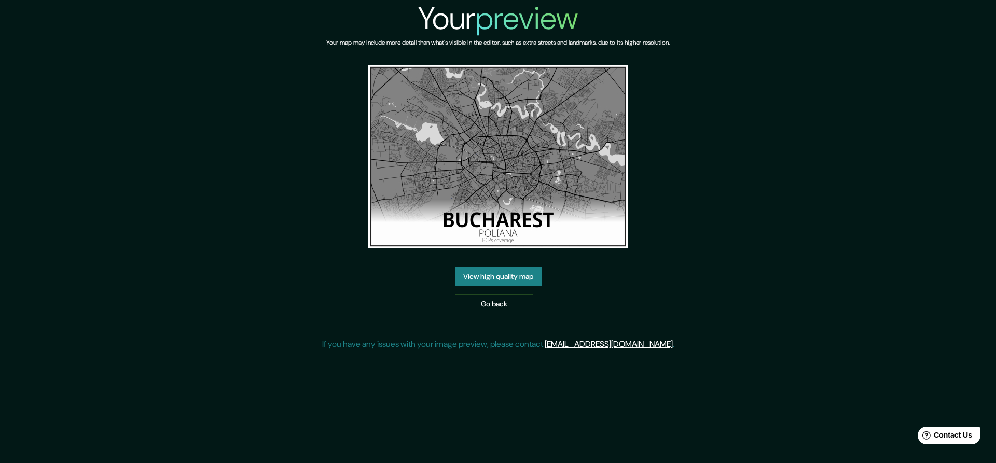
click at [476, 280] on link "View high quality map" at bounding box center [498, 276] width 87 height 19
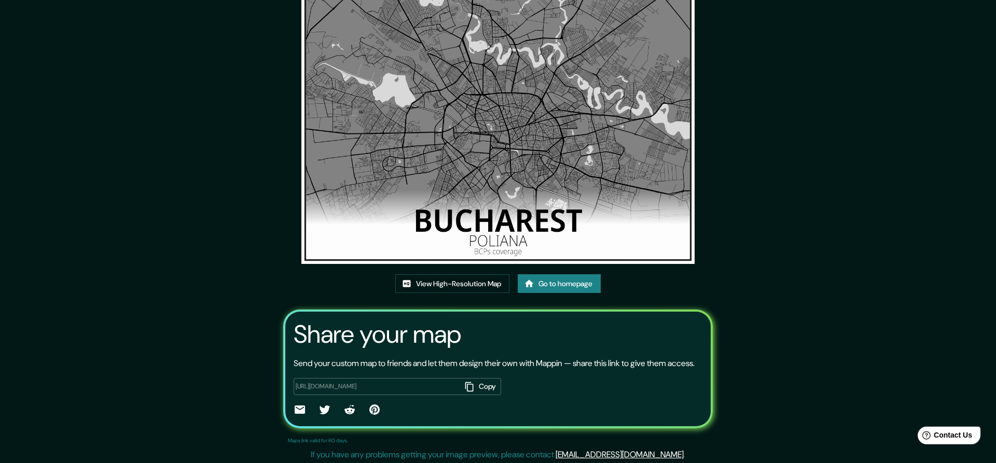
scroll to position [61, 0]
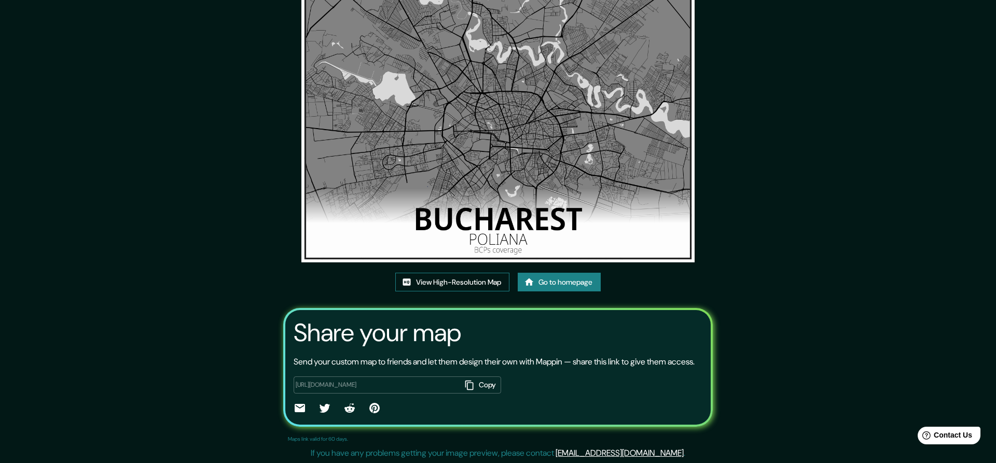
click at [473, 282] on link "View High-Resolution Map" at bounding box center [452, 282] width 114 height 19
